Goal: Task Accomplishment & Management: Manage account settings

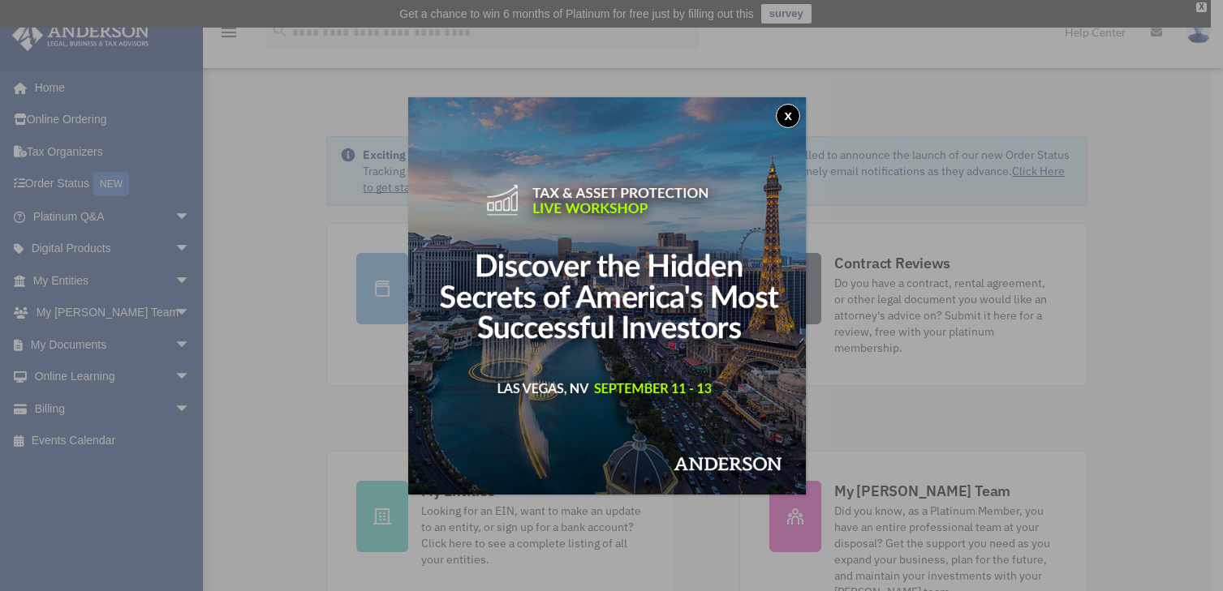
click at [792, 115] on button "x" at bounding box center [788, 116] width 24 height 24
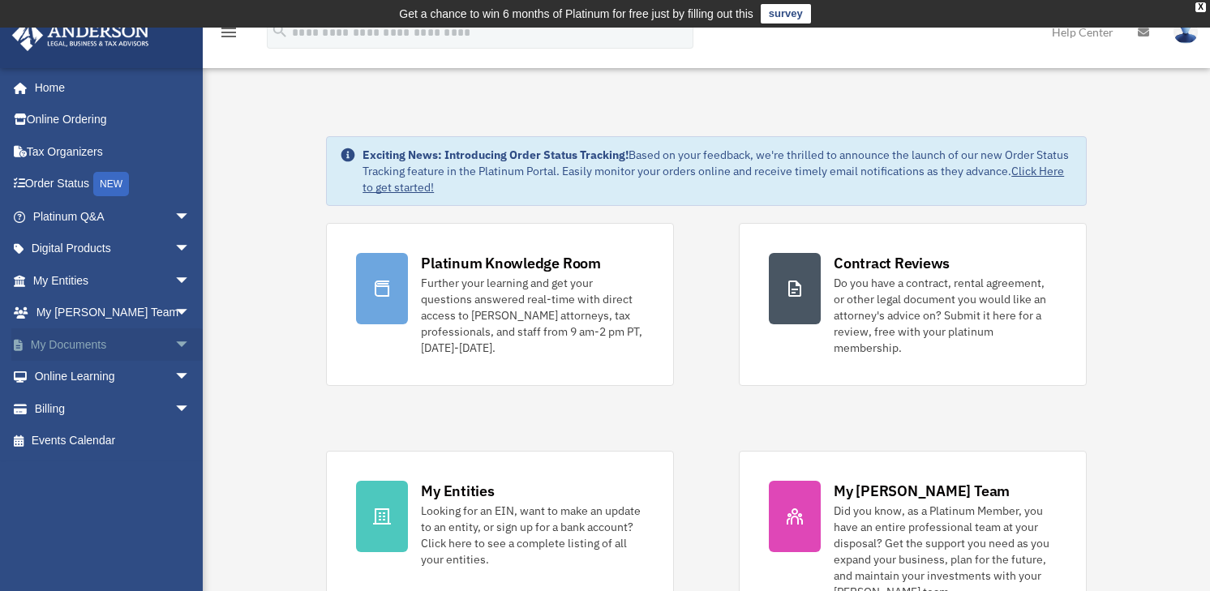
click at [74, 341] on link "My Documents arrow_drop_down" at bounding box center [113, 345] width 204 height 32
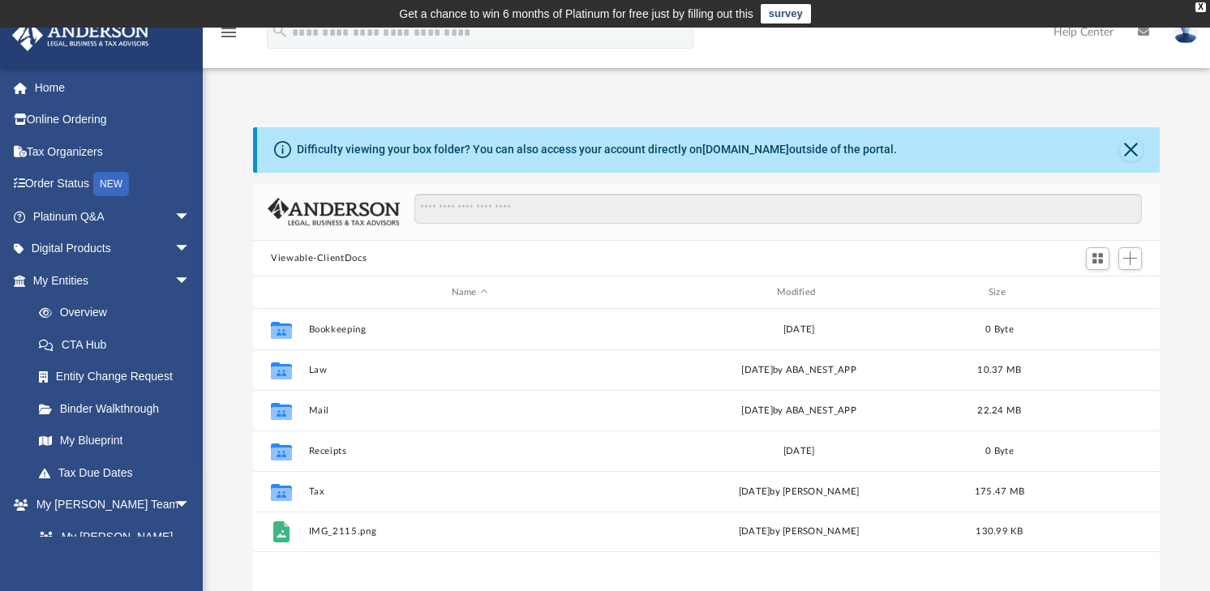
scroll to position [357, 895]
click at [1129, 261] on span "Add" at bounding box center [1131, 258] width 14 height 14
click at [1099, 292] on li "Upload" at bounding box center [1107, 291] width 52 height 17
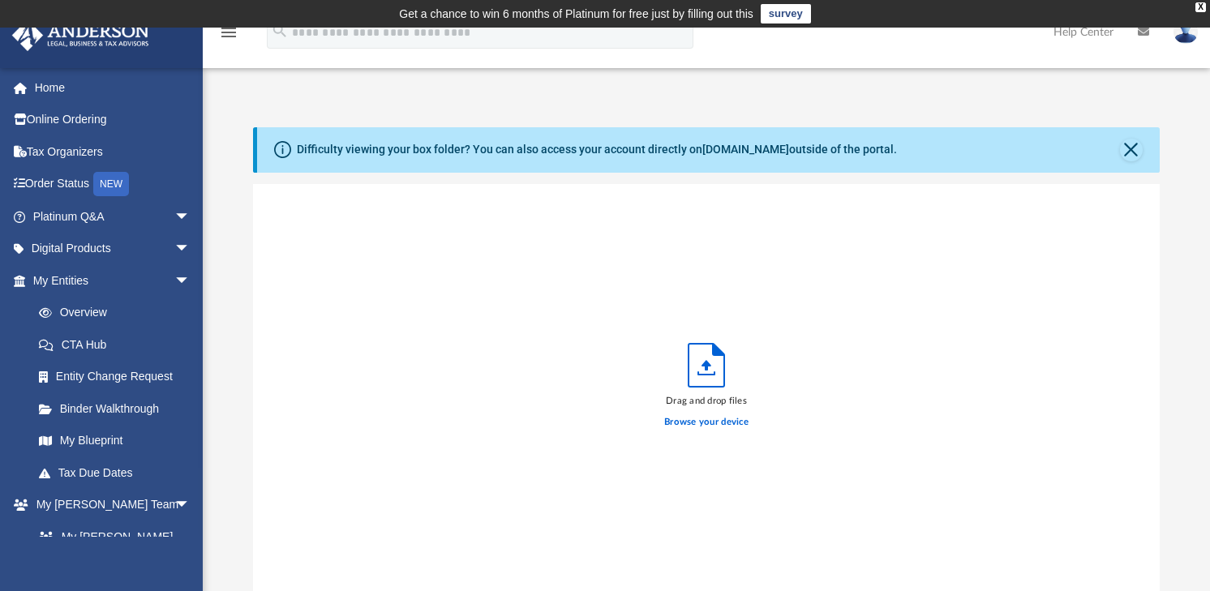
scroll to position [399, 895]
click at [1124, 148] on button "Close" at bounding box center [1131, 150] width 23 height 23
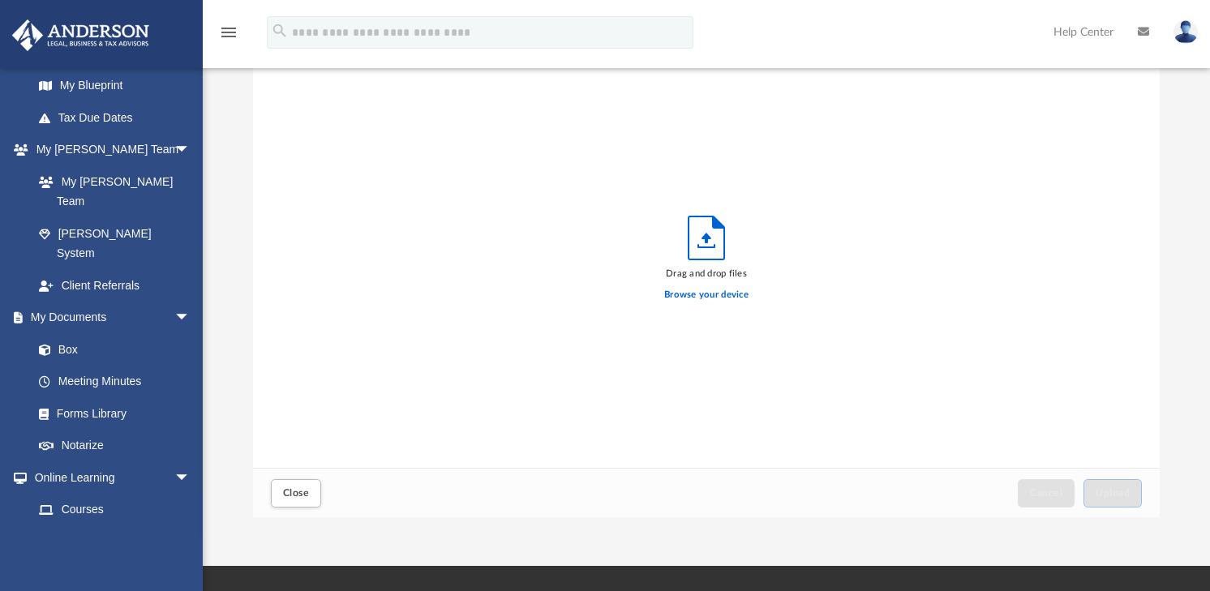
scroll to position [0, 0]
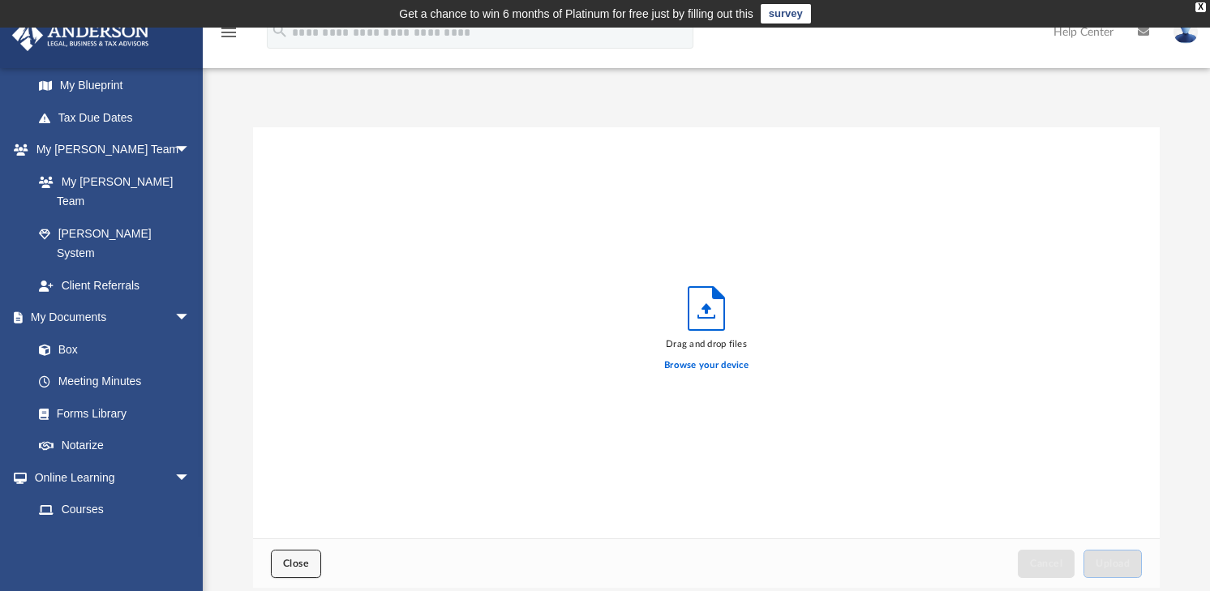
click at [296, 563] on span "Close" at bounding box center [296, 564] width 26 height 10
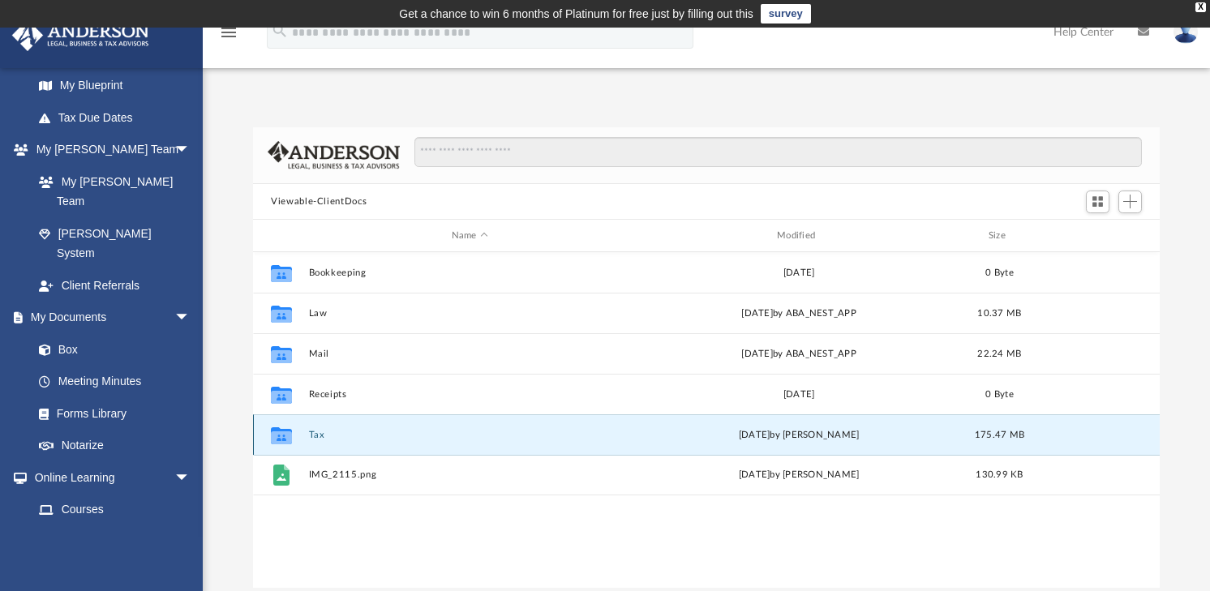
click at [318, 430] on button "Tax" at bounding box center [470, 435] width 322 height 11
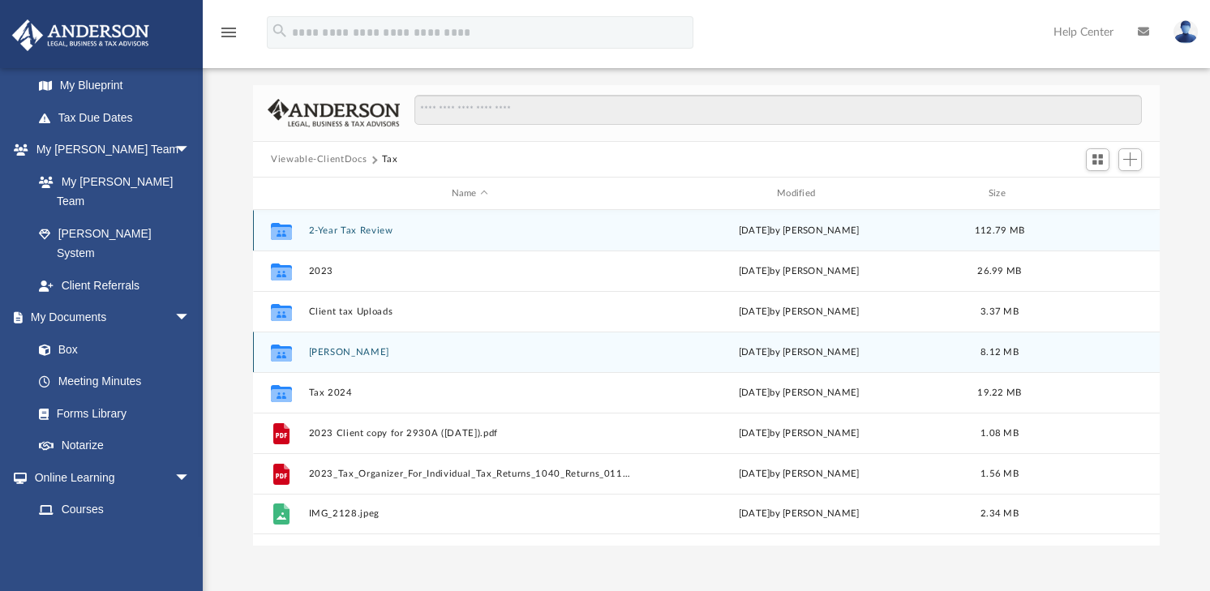
scroll to position [81, 0]
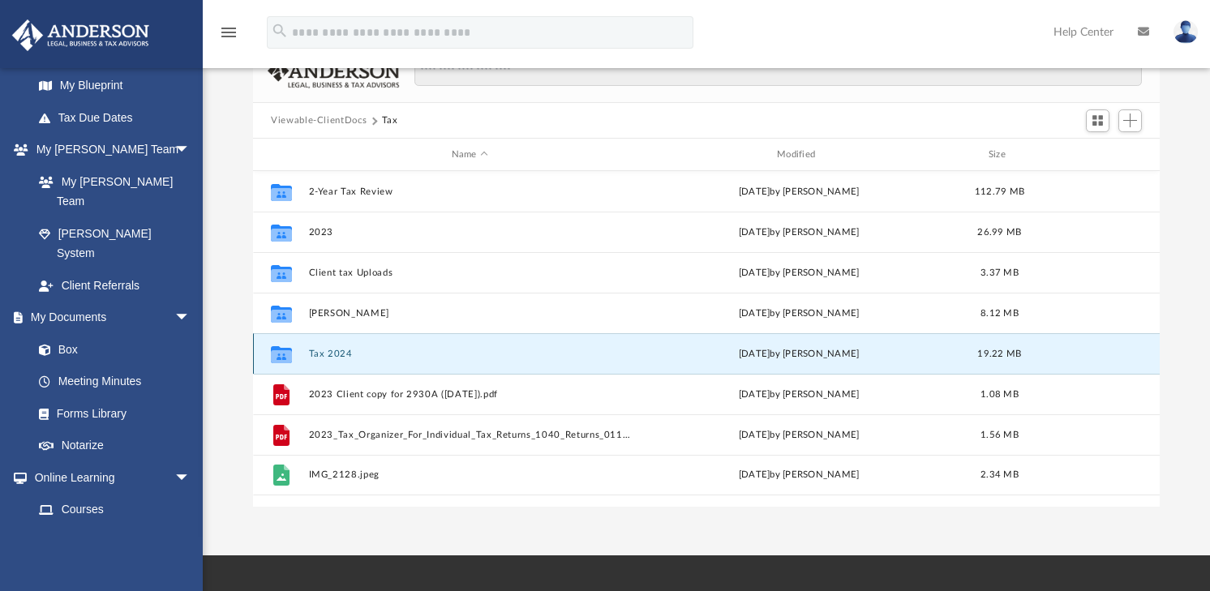
click at [333, 351] on button "Tax 2024" at bounding box center [470, 354] width 322 height 11
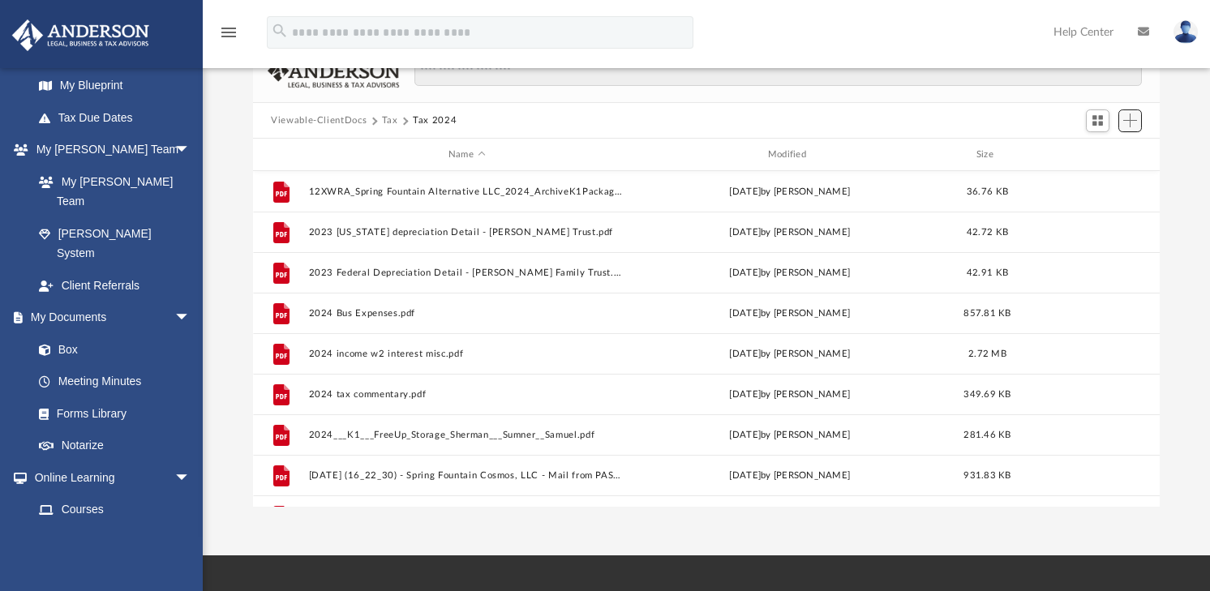
click at [1132, 114] on span "Add" at bounding box center [1131, 121] width 14 height 14
click at [1097, 157] on li "Upload" at bounding box center [1107, 153] width 52 height 17
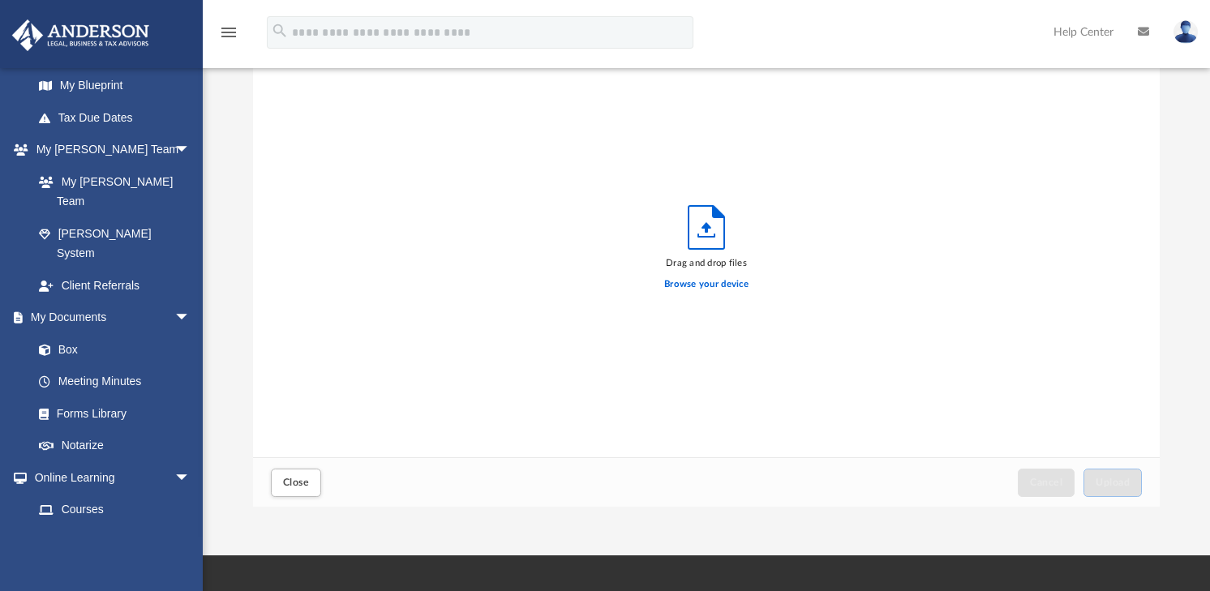
scroll to position [399, 895]
click at [711, 281] on label "Browse your device" at bounding box center [706, 284] width 84 height 15
click at [0, 0] on input "Browse your device" at bounding box center [0, 0] width 0 height 0
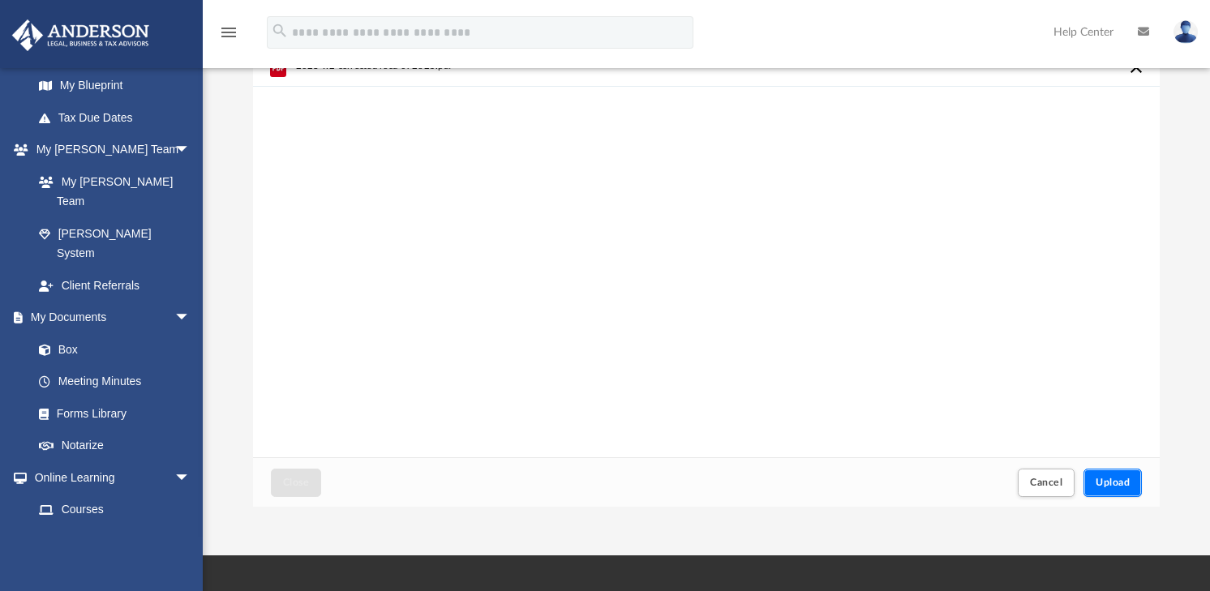
click at [1112, 480] on span "Upload" at bounding box center [1113, 483] width 34 height 10
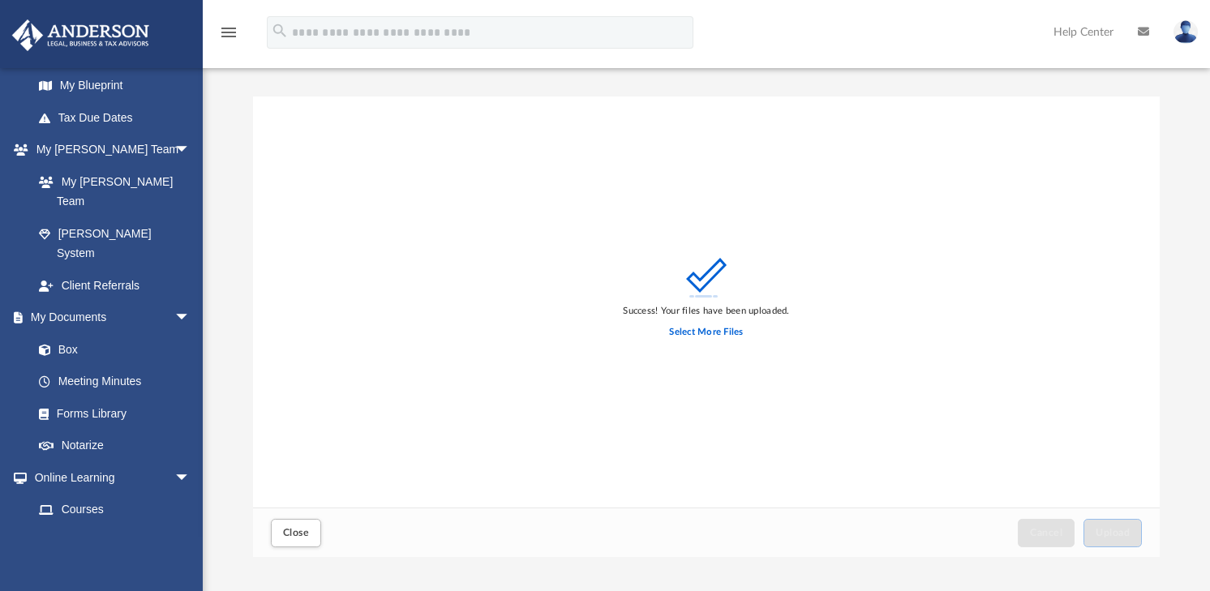
scroll to position [0, 0]
